Goal: Navigation & Orientation: Go to known website

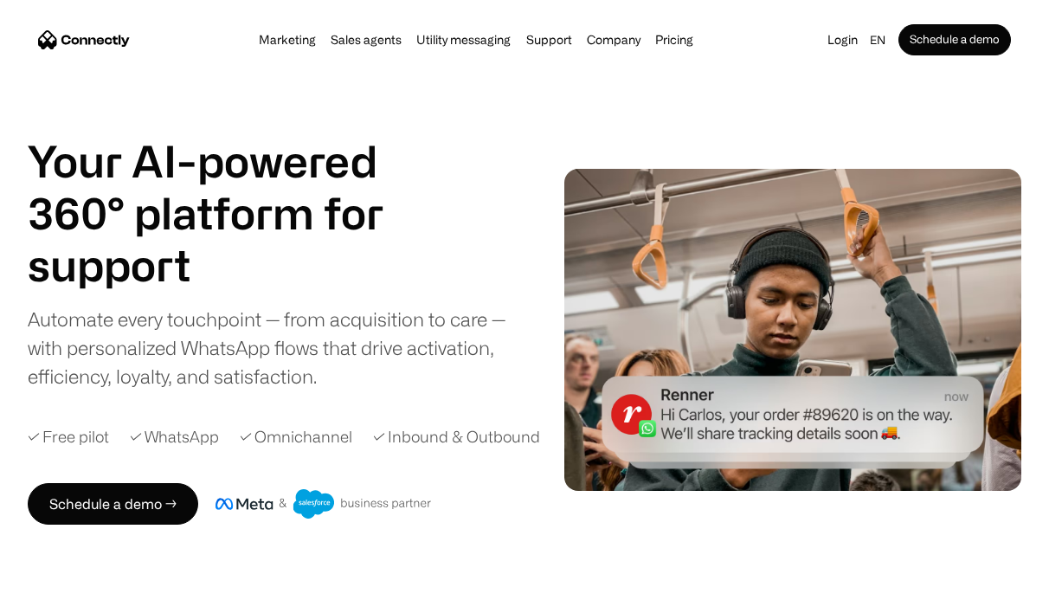
click at [100, 48] on img "home" at bounding box center [84, 39] width 92 height 18
click at [100, 43] on img "home" at bounding box center [84, 39] width 92 height 18
